Goal: Task Accomplishment & Management: Manage account settings

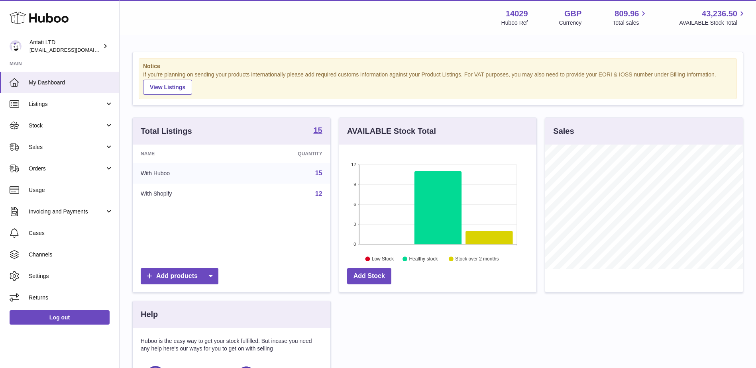
scroll to position [124, 197]
click at [76, 144] on span "Sales" at bounding box center [67, 147] width 76 height 8
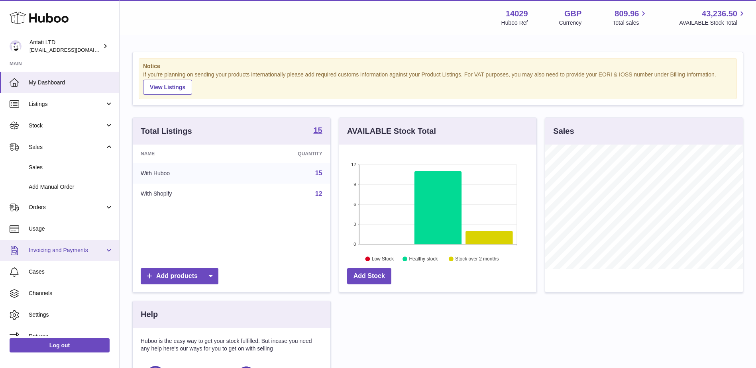
click at [73, 245] on link "Invoicing and Payments" at bounding box center [59, 251] width 119 height 22
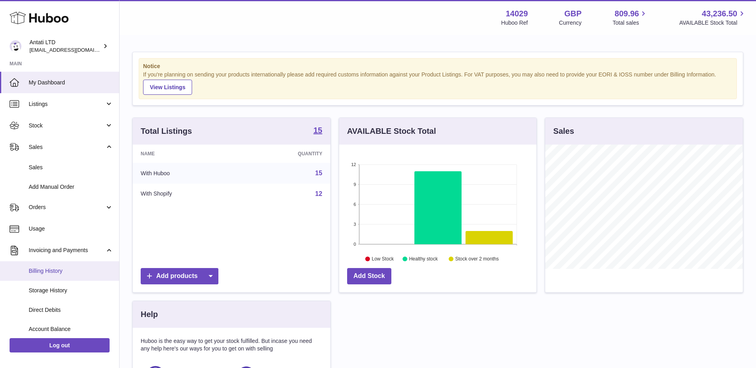
click at [61, 270] on span "Billing History" at bounding box center [71, 271] width 84 height 8
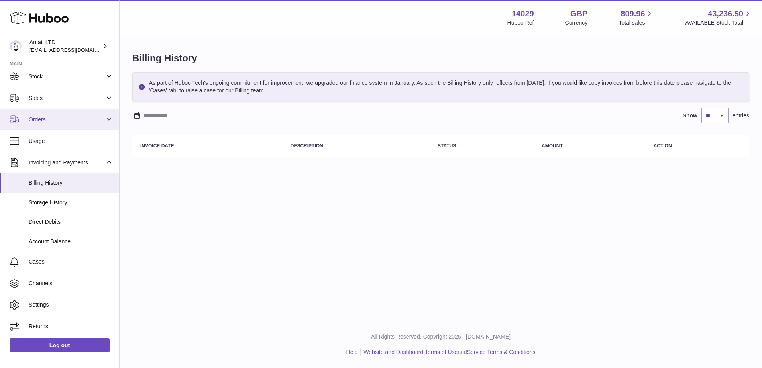
scroll to position [50, 0]
click at [67, 240] on span "Account Balance" at bounding box center [71, 241] width 84 height 8
